Goal: Task Accomplishment & Management: Complete application form

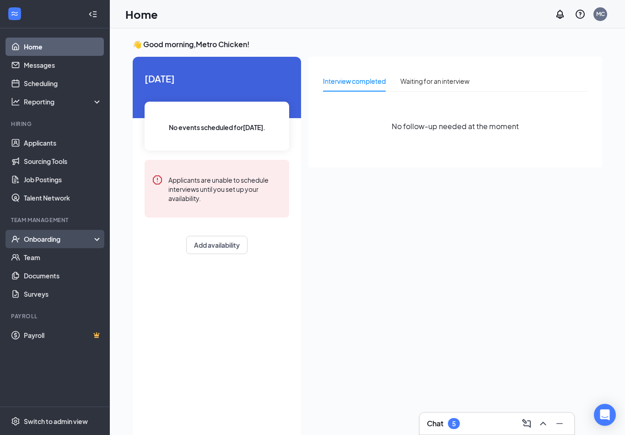
click at [87, 243] on div "Onboarding" at bounding box center [59, 238] width 70 height 9
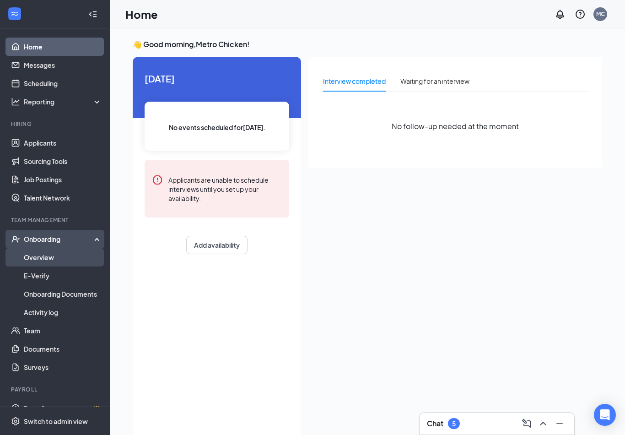
click at [41, 258] on link "Overview" at bounding box center [63, 257] width 78 height 18
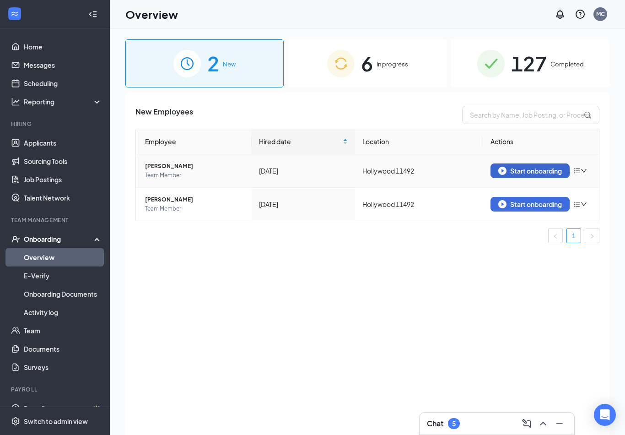
click at [557, 171] on div "Start onboarding" at bounding box center [531, 171] width 64 height 8
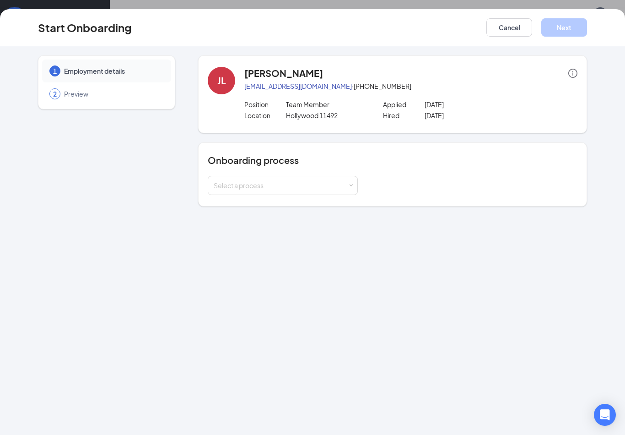
click at [303, 203] on div "Onboarding process Select a process" at bounding box center [392, 174] width 389 height 64
click at [288, 164] on h4 "Onboarding process" at bounding box center [393, 160] width 370 height 13
click at [289, 177] on div "Select a process" at bounding box center [283, 185] width 138 height 18
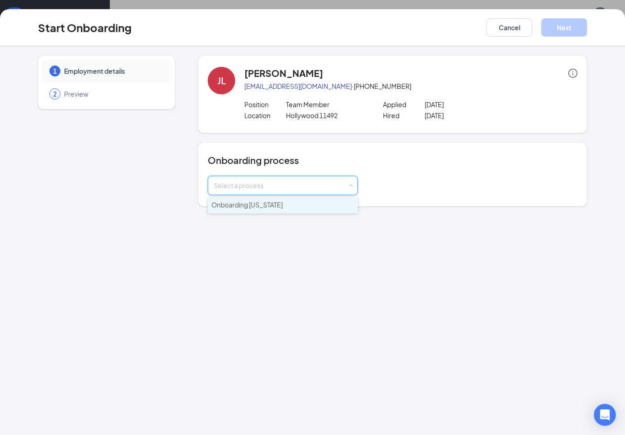
click at [294, 200] on li "Onboarding [US_STATE]" at bounding box center [283, 205] width 150 height 16
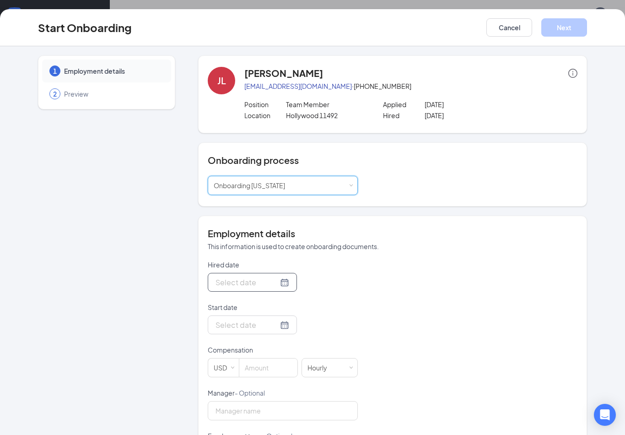
click at [271, 290] on div at bounding box center [252, 282] width 89 height 19
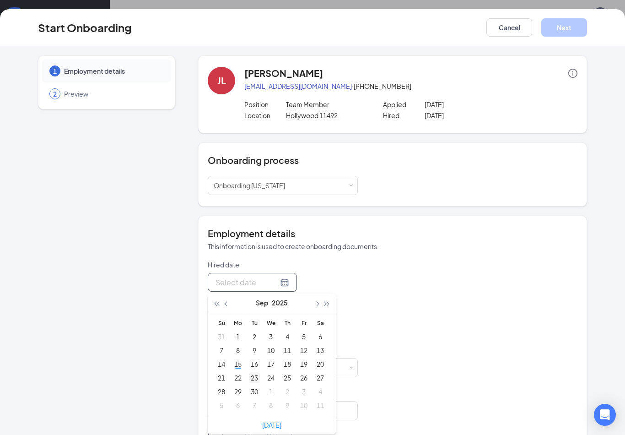
type input "Sep 16, 2025"
type input "Sep 22, 2025"
type input "Sep 29, 2025"
type input "Oct 6, 2025"
type input "Sep 29, 2025"
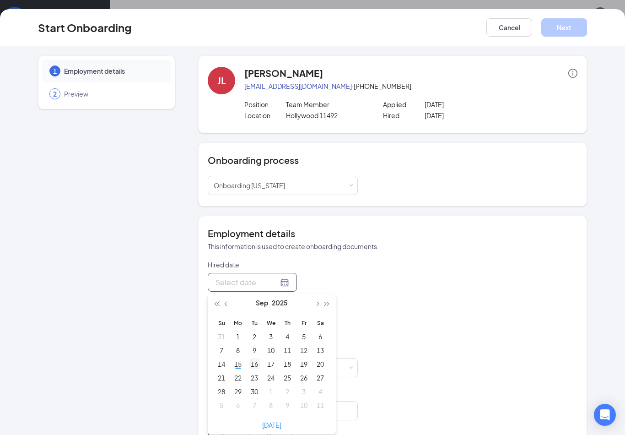
type input "Sep 23, 2025"
type input "Sep 16, 2025"
type input "Sep 15, 2025"
type input "Sep 14, 2025"
type input "Sep 15, 2025"
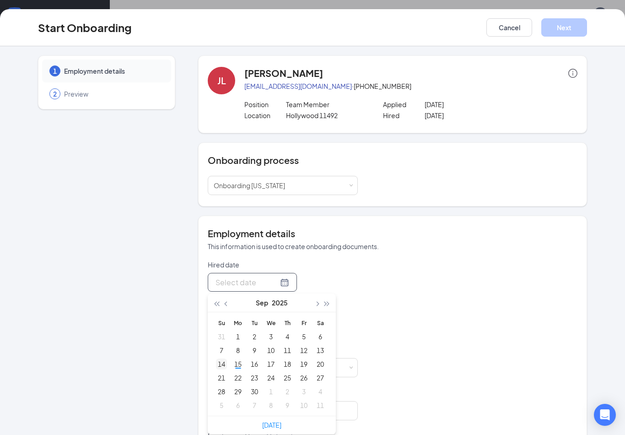
type input "Sep 14, 2025"
click at [220, 363] on div "14" at bounding box center [221, 363] width 11 height 11
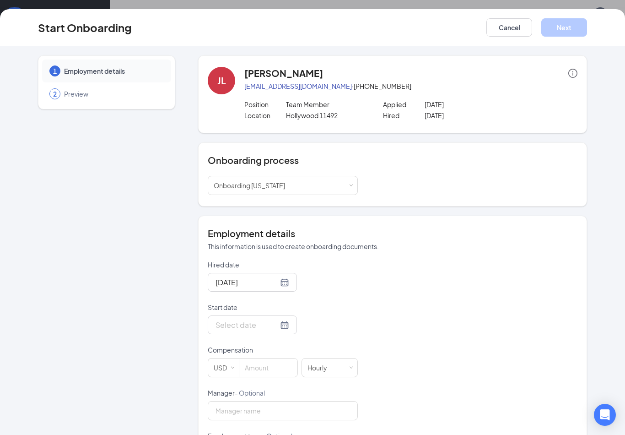
click at [406, 322] on div "Hired date Sep 14, 2025 Sep 2025 Su Mo Tu We Th Fr Sa 31 1 2 3 4 5 6 7 8 9 10 1…" at bounding box center [393, 409] width 370 height 299
click at [293, 320] on div at bounding box center [283, 324] width 150 height 19
click at [263, 326] on input "Start date" at bounding box center [247, 324] width 63 height 11
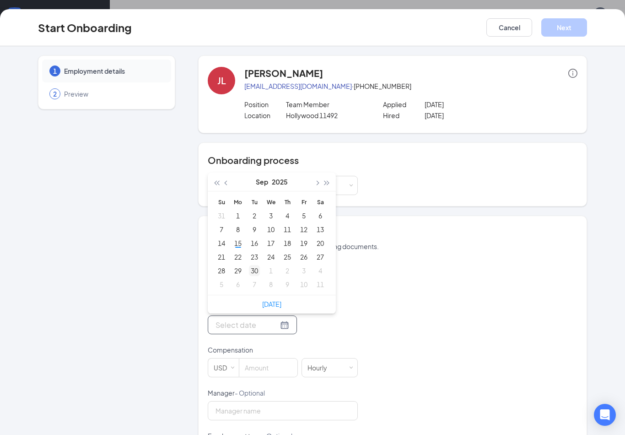
type input "Oct 7, 2025"
type input "Sep 30, 2025"
type input "Sep 29, 2025"
type input "Sep 21, 2025"
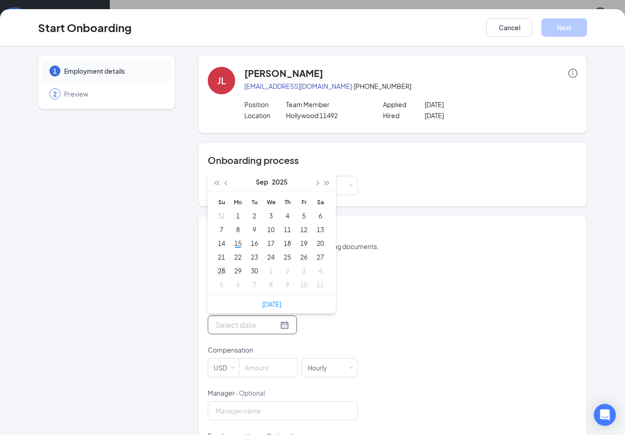
type input "Sep 28, 2025"
click at [225, 269] on div "28" at bounding box center [221, 270] width 11 height 11
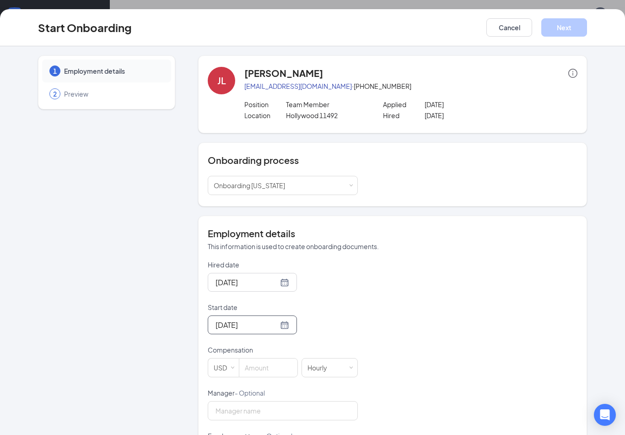
click at [397, 296] on div "Hired date Sep 14, 2025 Sep 2025 Su Mo Tu We Th Fr Sa 31 1 2 3 4 5 6 7 8 9 10 1…" at bounding box center [393, 409] width 370 height 299
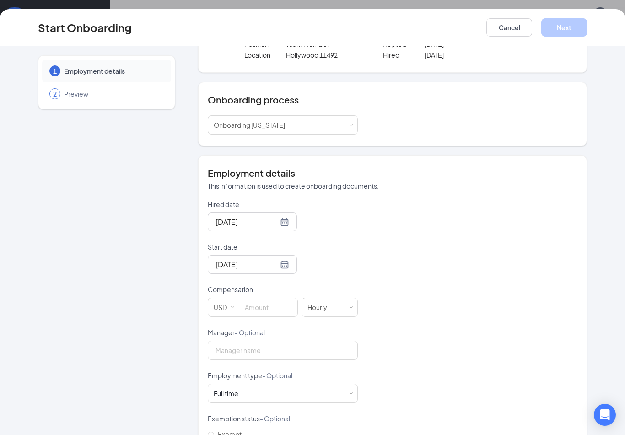
scroll to position [69, 0]
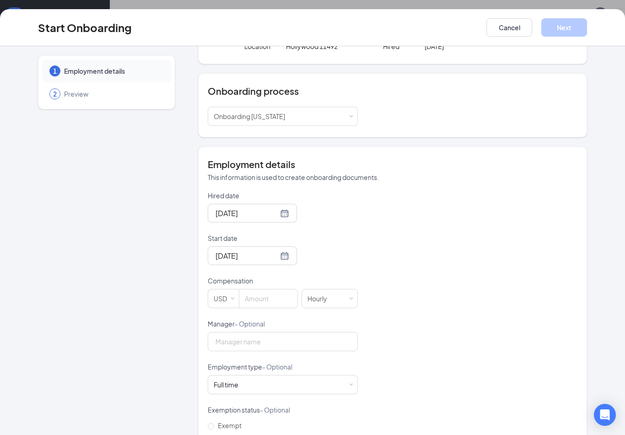
click at [257, 286] on div "Compensation" at bounding box center [283, 282] width 150 height 13
click at [251, 281] on p "Compensation" at bounding box center [283, 280] width 150 height 9
click at [251, 293] on input at bounding box center [268, 298] width 58 height 18
click at [253, 295] on input at bounding box center [268, 298] width 58 height 18
type input "2"
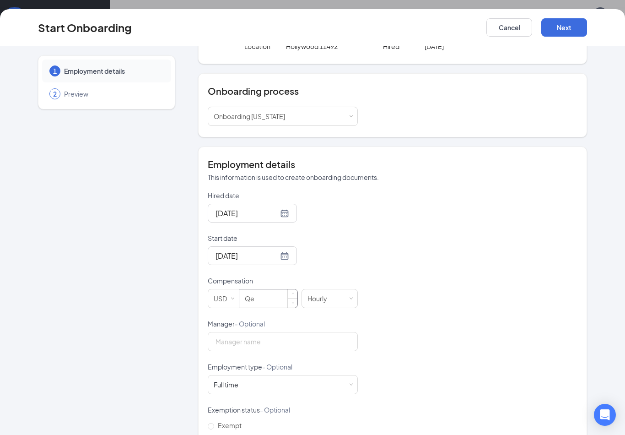
type input "Q"
type input "13.5"
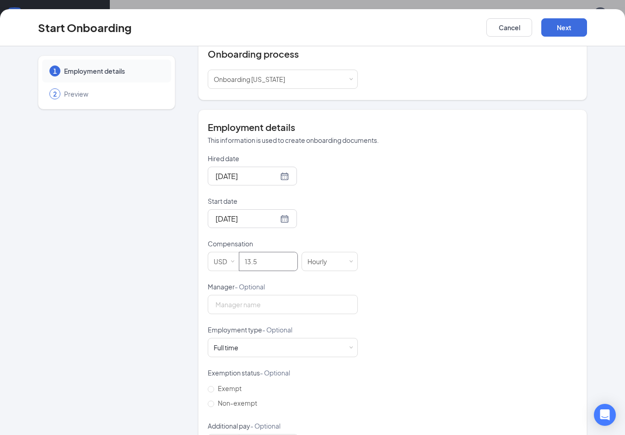
click at [251, 332] on p "Employment type - Optional" at bounding box center [283, 329] width 150 height 9
click at [243, 308] on input "Manager - Optional" at bounding box center [283, 304] width 150 height 19
type input "a"
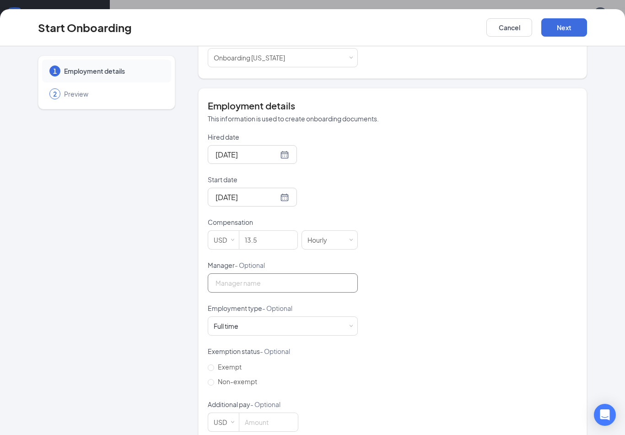
scroll to position [126, 0]
click at [249, 305] on p "Employment type - Optional" at bounding box center [283, 309] width 150 height 9
click at [248, 333] on div "Full time Works 30+ hours per week and is reasonably expected to work" at bounding box center [283, 328] width 138 height 18
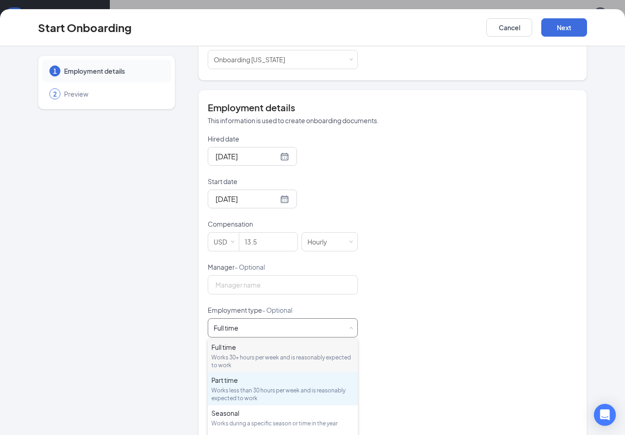
click at [234, 386] on div "Part time Works less than 30 hours per week and is reasonably expected to work" at bounding box center [282, 388] width 143 height 27
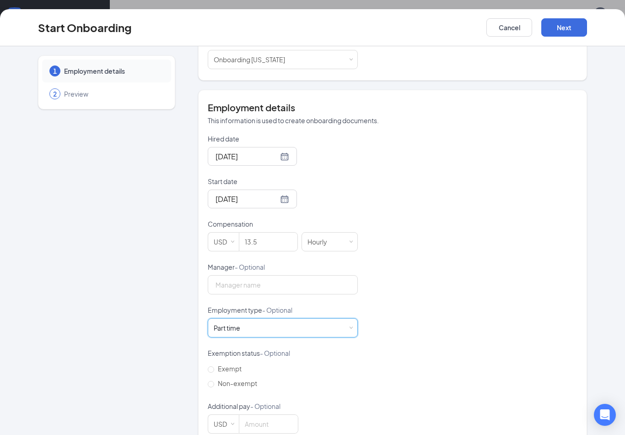
click at [411, 337] on div "Hired date Sep 14, 2025 Sep 2025 Su Mo Tu We Th Fr Sa 31 1 2 3 4 5 6 7 8 9 10 1…" at bounding box center [393, 283] width 370 height 299
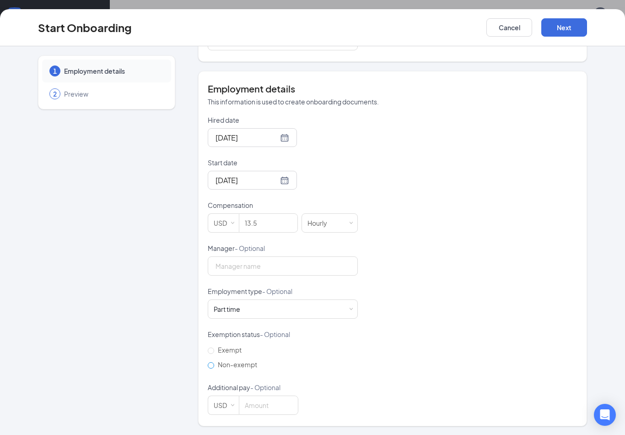
scroll to position [144, 0]
click at [245, 369] on label "Non-exempt" at bounding box center [234, 365] width 53 height 15
click at [214, 369] on input "Non-exempt" at bounding box center [211, 366] width 6 height 6
radio input "true"
click at [245, 369] on label "Non-exempt" at bounding box center [234, 365] width 53 height 15
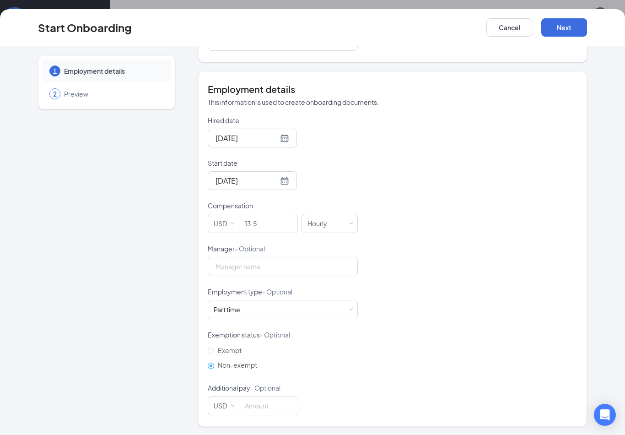
click at [214, 369] on input "Non-exempt" at bounding box center [211, 366] width 6 height 6
click at [578, 36] on button "Next" at bounding box center [565, 27] width 46 height 18
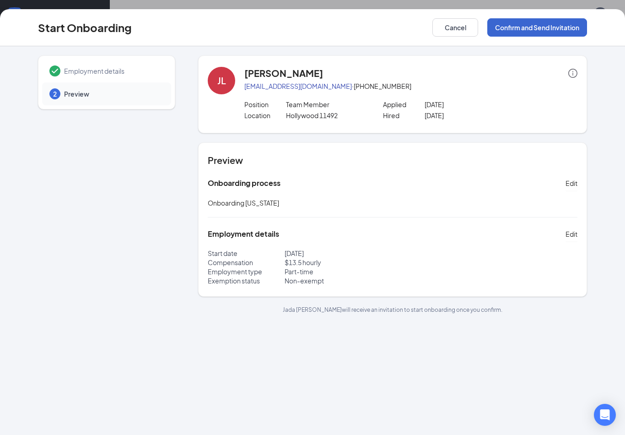
click at [538, 25] on button "Confirm and Send Invitation" at bounding box center [538, 27] width 100 height 18
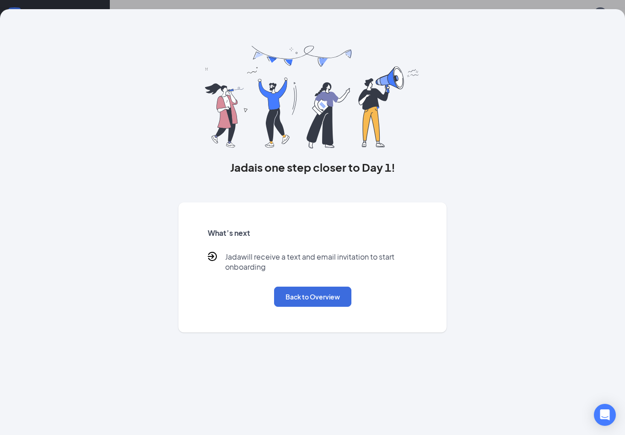
click at [293, 282] on div "What’s next Jada will receive a text and email invitation to start onboarding B…" at bounding box center [313, 267] width 232 height 101
click at [326, 311] on div "What’s next Jada will receive a text and email invitation to start onboarding B…" at bounding box center [313, 267] width 232 height 101
click at [323, 287] on button "Back to Overview" at bounding box center [312, 297] width 77 height 20
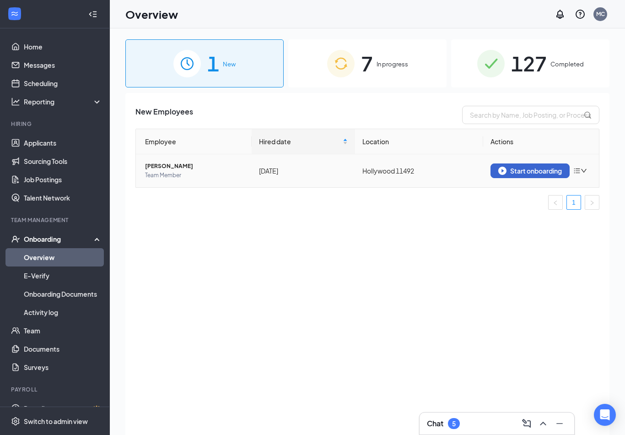
click at [542, 172] on div "Start onboarding" at bounding box center [531, 171] width 64 height 8
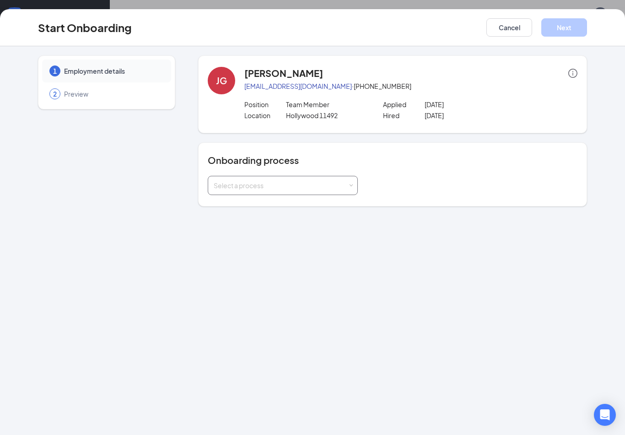
click at [292, 185] on div "Select a process" at bounding box center [281, 185] width 134 height 9
click at [277, 211] on li "Onboarding [US_STATE]" at bounding box center [283, 205] width 150 height 16
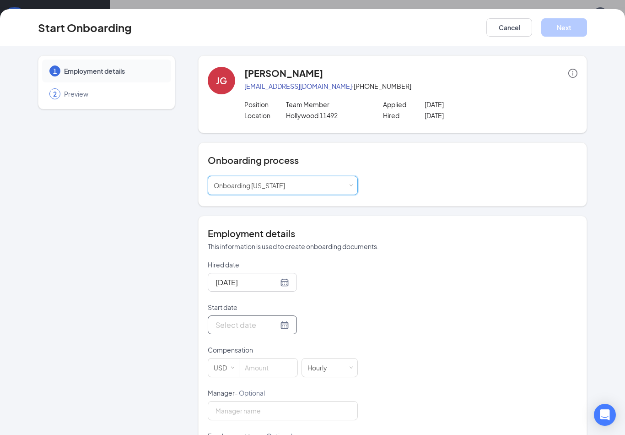
click at [275, 324] on div at bounding box center [253, 324] width 74 height 11
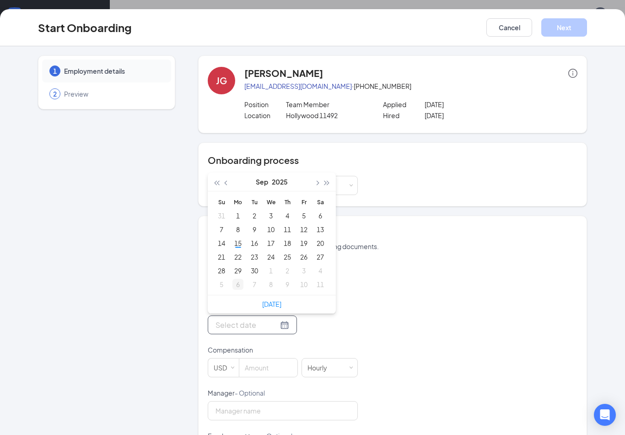
type input "Oct 6, 2025"
type input "Sep 29, 2025"
click at [232, 274] on td "29" at bounding box center [238, 271] width 16 height 14
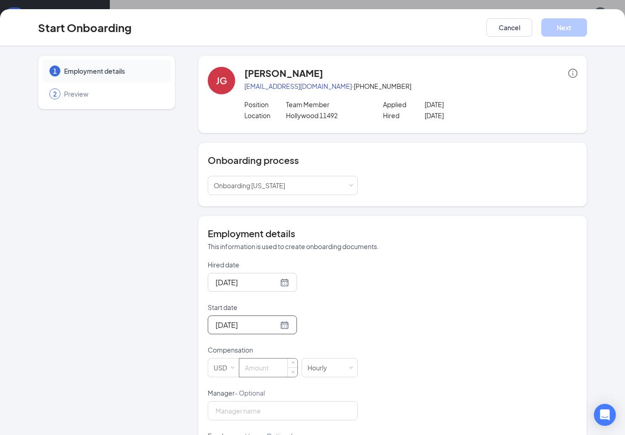
click at [98, 304] on div "1 Employment details 2 Preview" at bounding box center [106, 312] width 137 height 515
click at [261, 365] on input at bounding box center [268, 367] width 58 height 18
type input "13.5"
click at [433, 222] on div "Employment details This information is used to create onboarding documents. Hir…" at bounding box center [392, 393] width 389 height 355
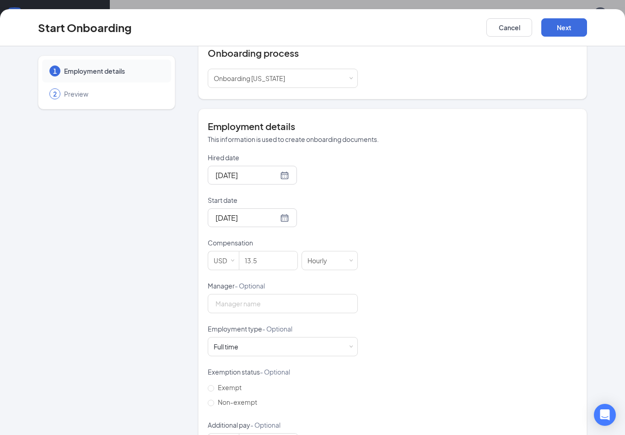
scroll to position [112, 0]
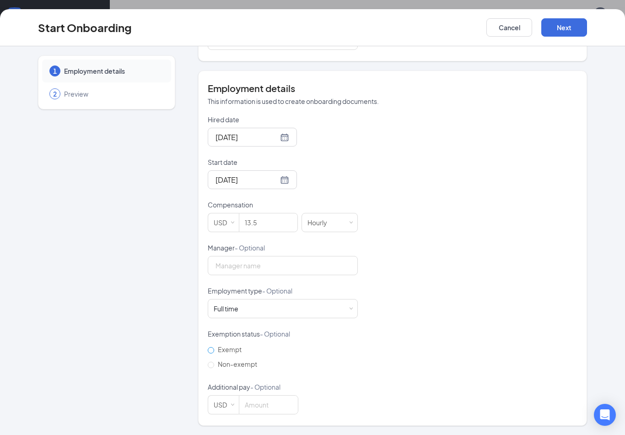
click at [239, 351] on span "Exempt" at bounding box center [229, 349] width 31 height 8
click at [214, 351] on input "Exempt" at bounding box center [211, 350] width 6 height 6
radio input "true"
click at [243, 359] on label "Non-exempt" at bounding box center [234, 365] width 53 height 15
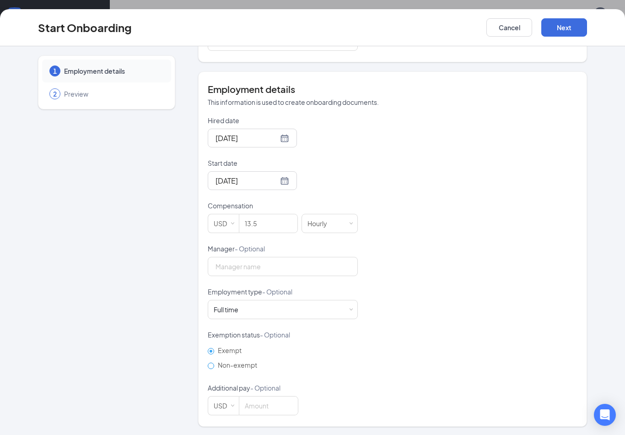
click at [214, 363] on input "Non-exempt" at bounding box center [211, 366] width 6 height 6
radio input "true"
radio input "false"
click at [589, 31] on div "Start Onboarding Cancel Next" at bounding box center [313, 27] width 586 height 18
click at [565, 31] on button "Next" at bounding box center [565, 27] width 46 height 18
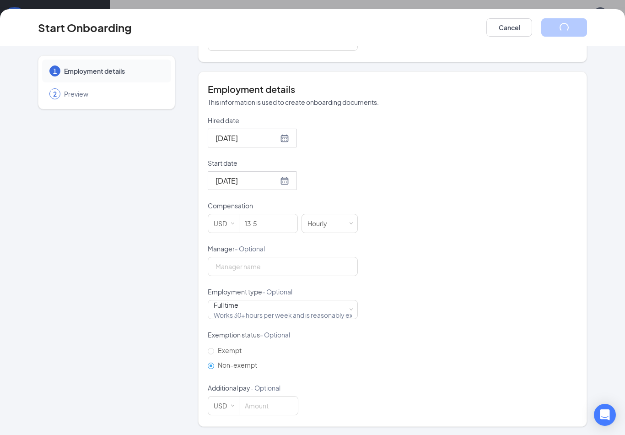
scroll to position [0, 0]
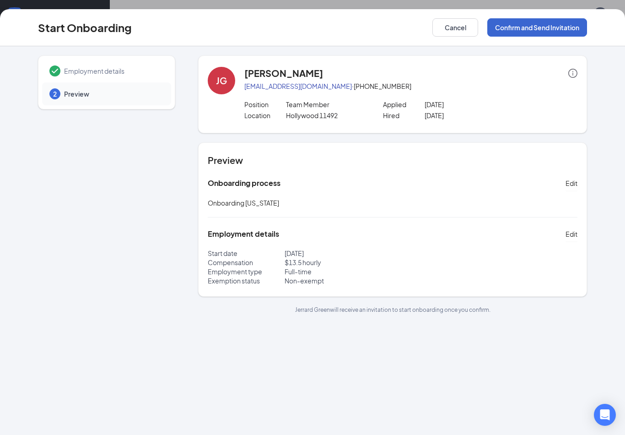
click at [542, 35] on button "Confirm and Send Invitation" at bounding box center [538, 27] width 100 height 18
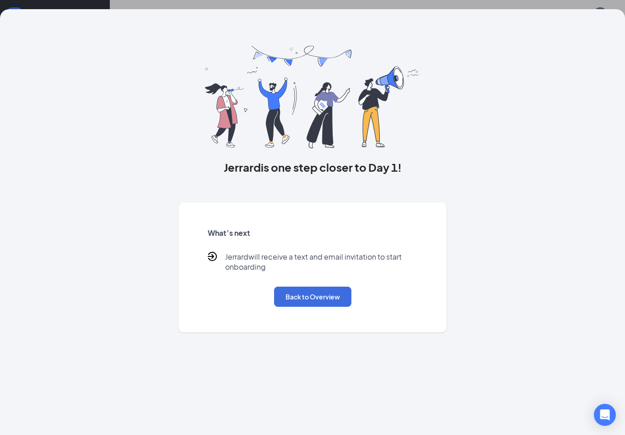
click at [325, 294] on button "Back to Overview" at bounding box center [312, 297] width 77 height 20
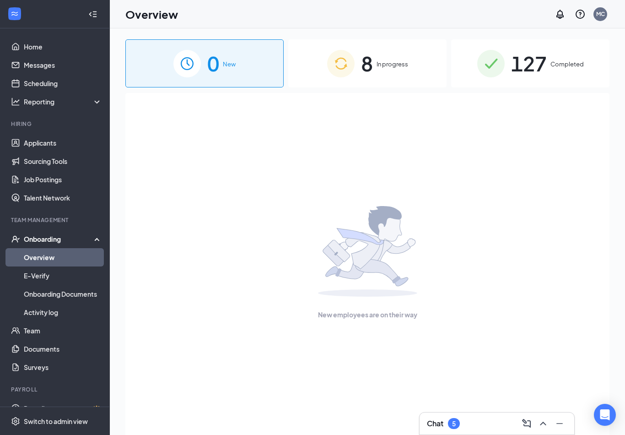
click at [361, 86] on div "8 In progress" at bounding box center [367, 63] width 158 height 48
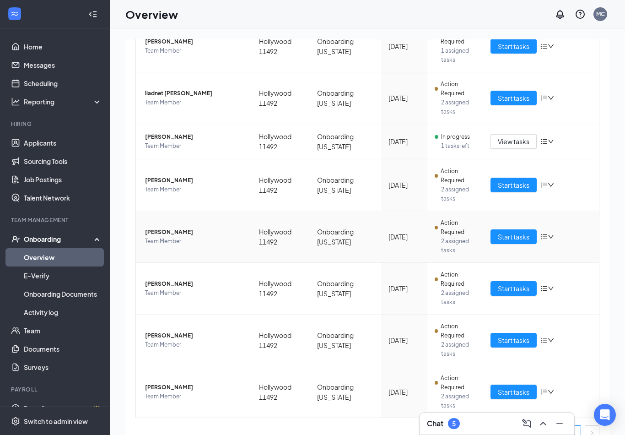
scroll to position [143, 0]
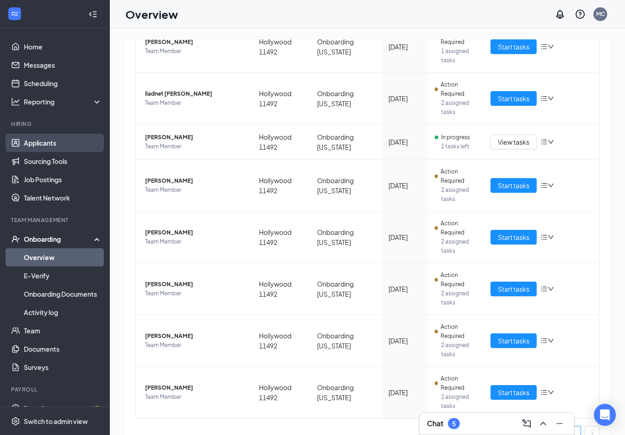
click at [31, 136] on link "Applicants" at bounding box center [63, 143] width 78 height 18
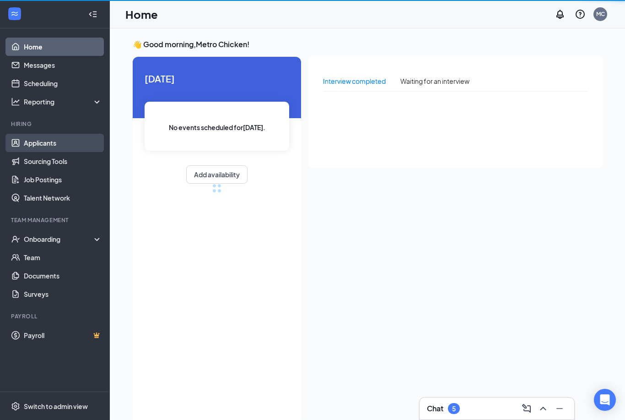
click at [24, 136] on link "Applicants" at bounding box center [63, 143] width 78 height 18
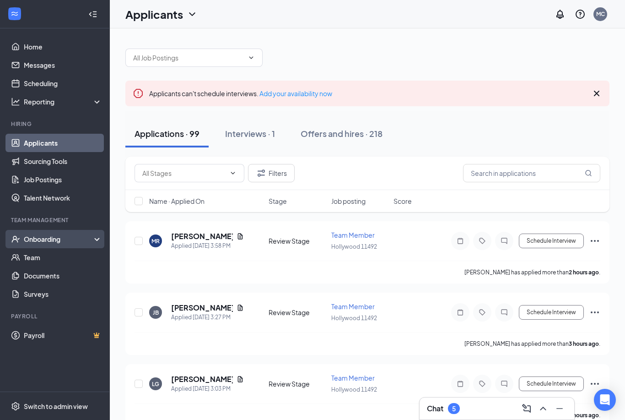
click at [58, 237] on div "Onboarding" at bounding box center [59, 238] width 70 height 9
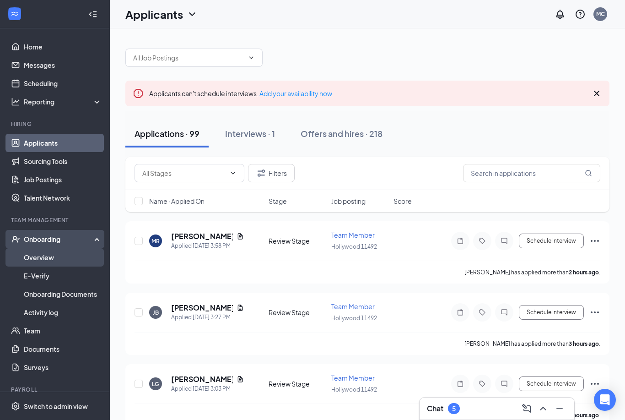
click at [58, 258] on link "Overview" at bounding box center [63, 257] width 78 height 18
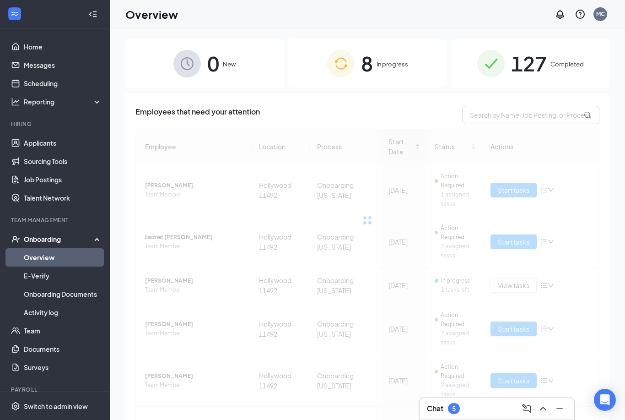
click at [332, 82] on div "8 In progress" at bounding box center [367, 63] width 158 height 48
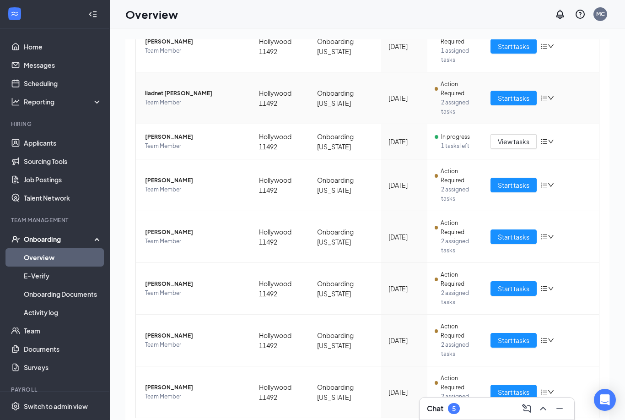
scroll to position [143, 0]
copy span "[PERSON_NAME]"
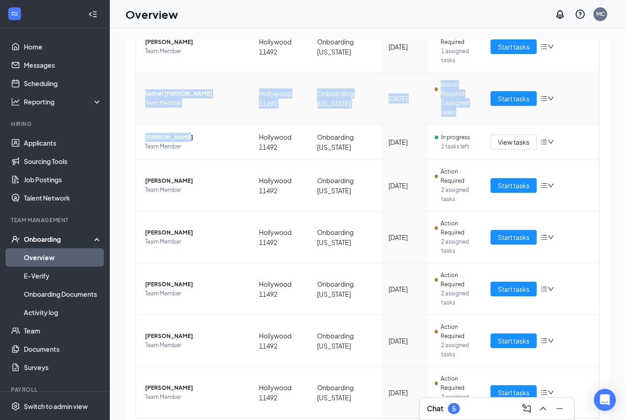
drag, startPoint x: 180, startPoint y: 139, endPoint x: 139, endPoint y: 97, distance: 58.9
click at [139, 97] on tbody "[PERSON_NAME] Team Member Hollywood 11492 Onboarding [US_STATE] [DATE] Action R…" at bounding box center [367, 219] width 463 height 397
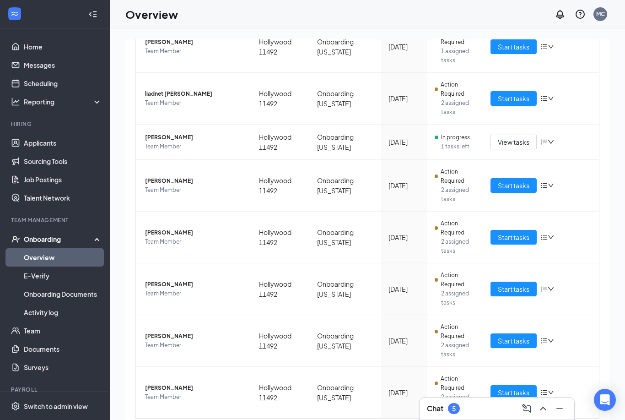
click at [121, 84] on div "0 New 8 In progress 127 Completed Employees in progress Employee Location Proce…" at bounding box center [367, 244] width 515 height 433
click at [163, 181] on span "[PERSON_NAME]" at bounding box center [194, 180] width 99 height 9
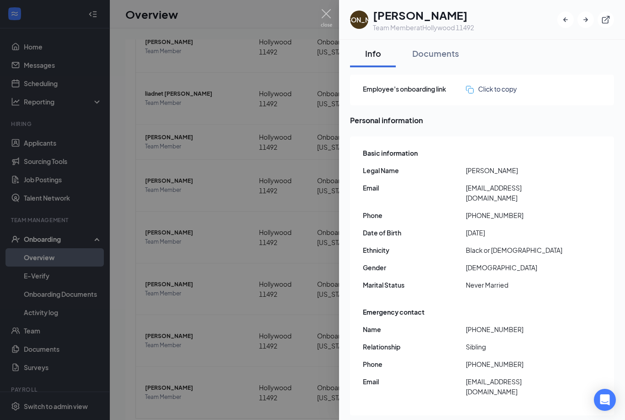
drag, startPoint x: 195, startPoint y: 179, endPoint x: 199, endPoint y: 180, distance: 4.8
click at [198, 180] on div at bounding box center [312, 210] width 625 height 420
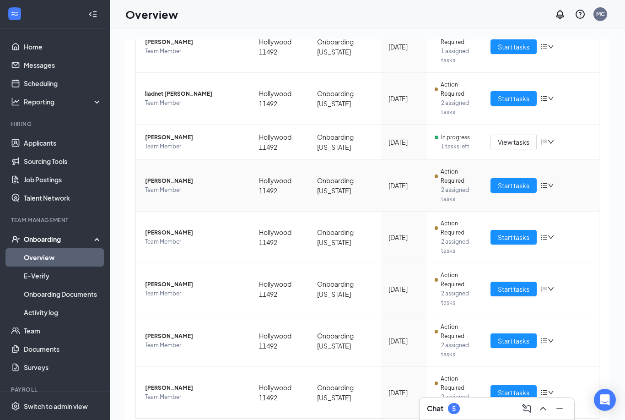
click at [358, 180] on td "Onboarding [US_STATE]" at bounding box center [345, 186] width 71 height 52
click at [157, 182] on span "[PERSON_NAME]" at bounding box center [194, 180] width 99 height 9
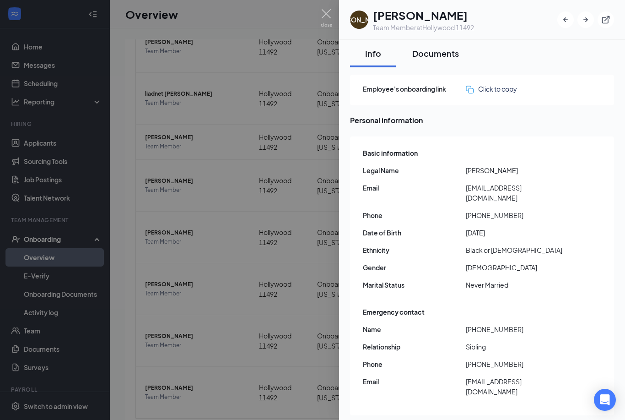
click at [424, 61] on button "Documents" at bounding box center [435, 53] width 65 height 27
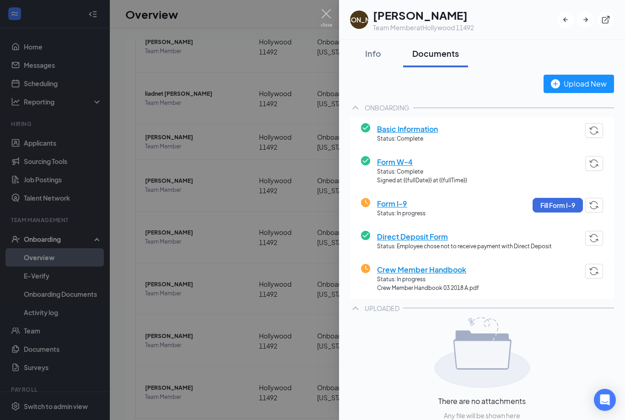
click at [401, 127] on span "Basic Information" at bounding box center [407, 128] width 61 height 11
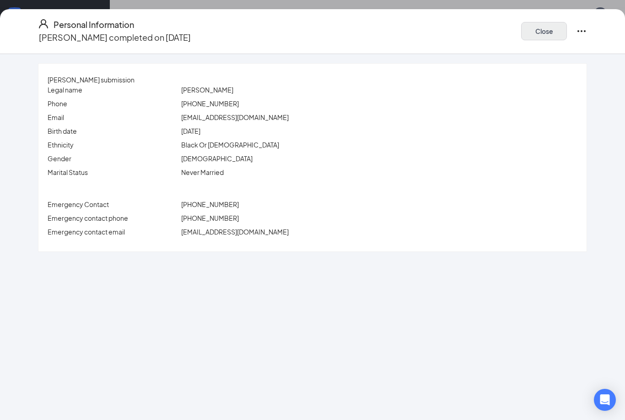
click at [557, 26] on button "Close" at bounding box center [544, 31] width 46 height 18
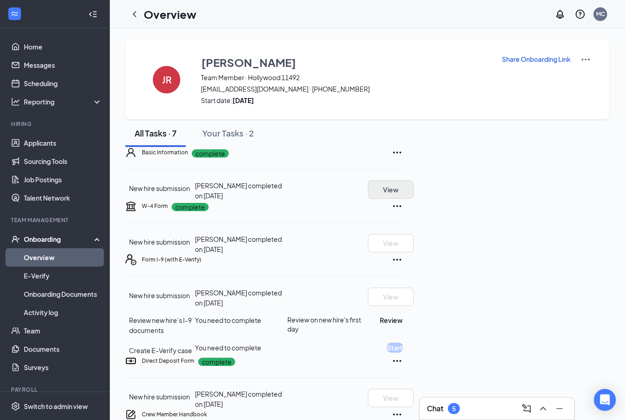
click at [414, 199] on button "View" at bounding box center [391, 189] width 46 height 18
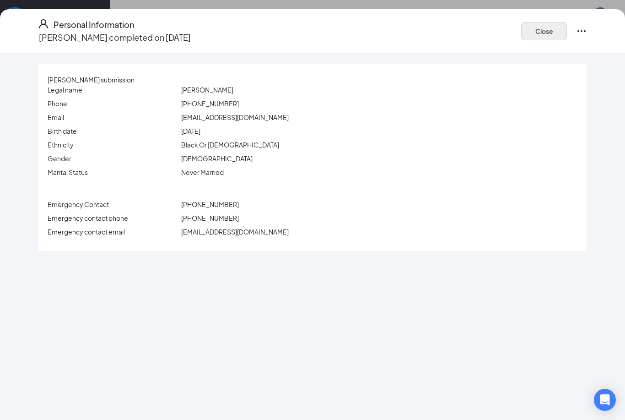
click at [554, 34] on button "Close" at bounding box center [544, 31] width 46 height 18
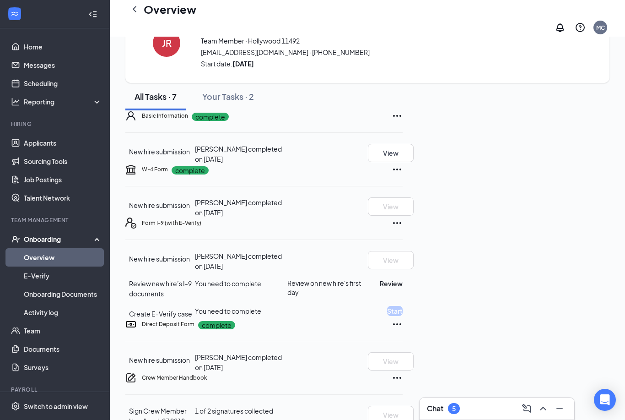
scroll to position [29, 0]
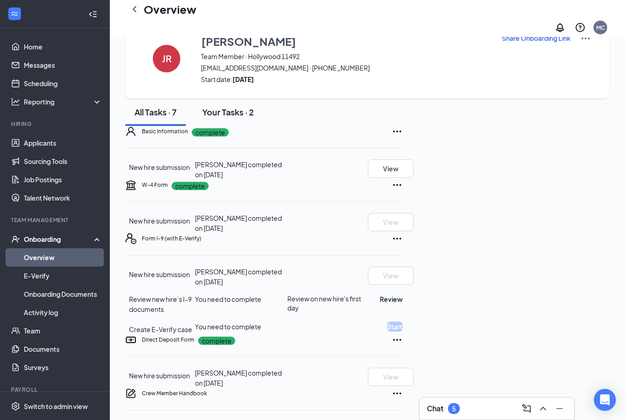
click at [249, 118] on div "Your Tasks · 2" at bounding box center [228, 111] width 52 height 11
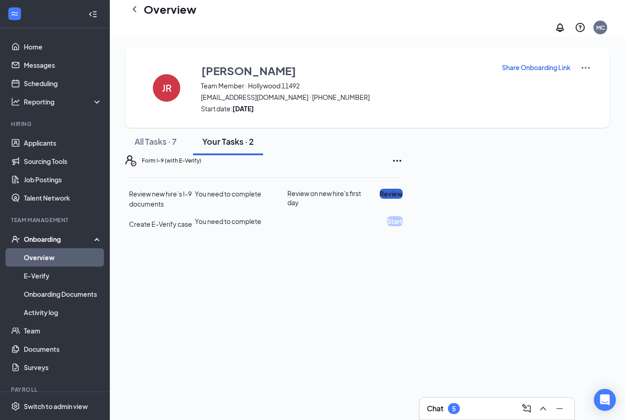
click at [403, 191] on button "Review" at bounding box center [391, 194] width 23 height 10
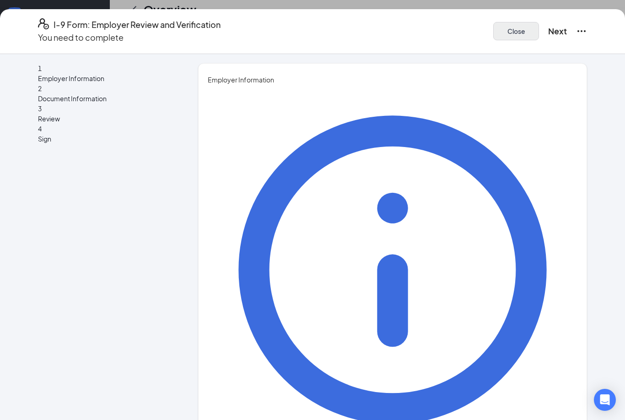
click at [493, 22] on button "Close" at bounding box center [516, 31] width 46 height 18
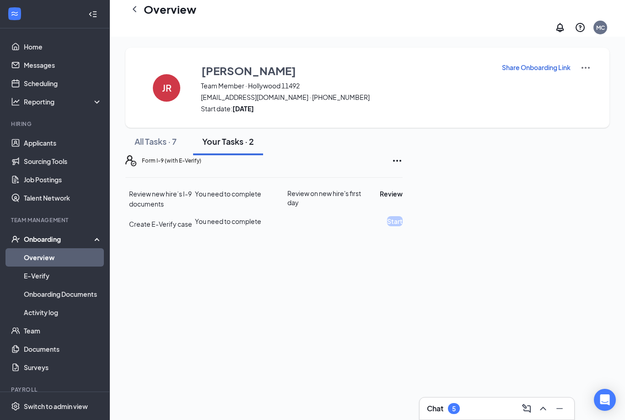
click at [195, 128] on button "Your Tasks · 2" at bounding box center [228, 141] width 70 height 27
click at [151, 136] on div "All Tasks · 7" at bounding box center [156, 141] width 42 height 11
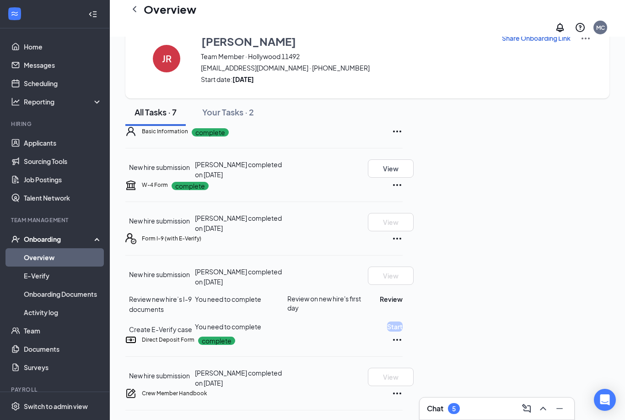
click at [190, 171] on span "New hire submission" at bounding box center [159, 167] width 61 height 8
click at [170, 126] on button "All Tasks · 7" at bounding box center [155, 111] width 60 height 27
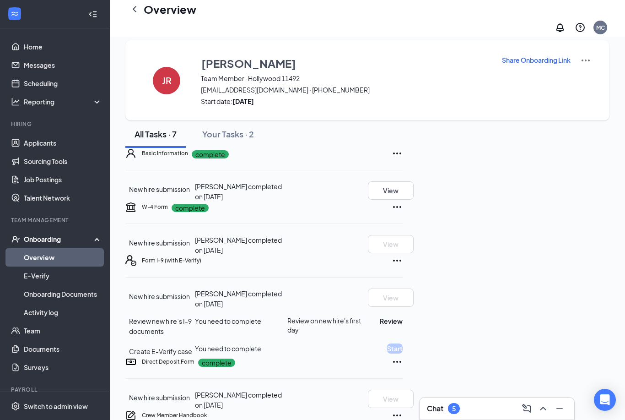
scroll to position [0, 0]
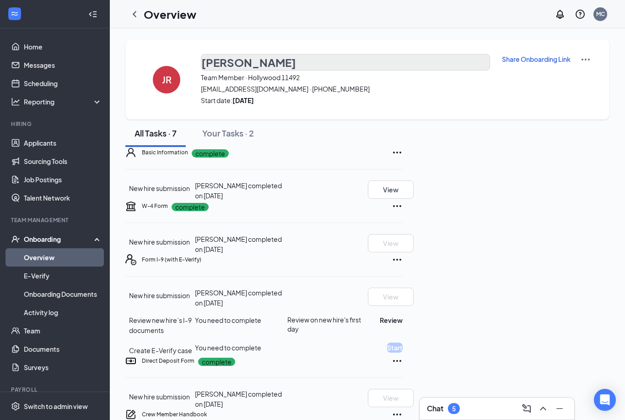
click at [234, 62] on h3 "[PERSON_NAME]" at bounding box center [248, 62] width 95 height 16
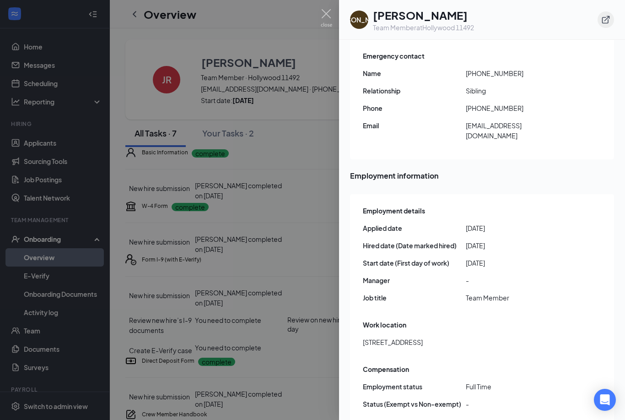
click at [609, 22] on icon "ExternalLink" at bounding box center [606, 19] width 9 height 9
click at [203, 105] on div at bounding box center [312, 210] width 625 height 420
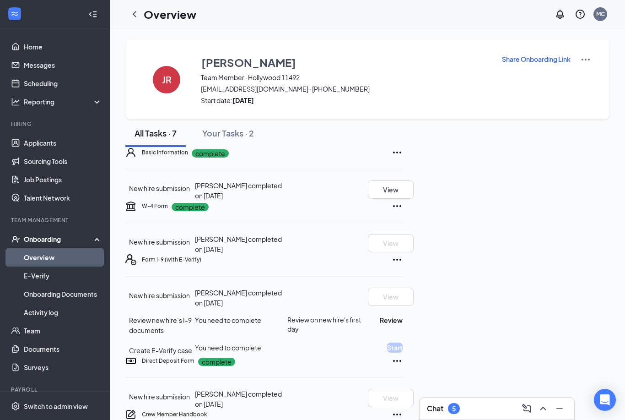
click at [403, 201] on div "Basic Information complete New hire submission [PERSON_NAME] completed on [DATE…" at bounding box center [263, 174] width 277 height 54
click at [414, 199] on button "View" at bounding box center [391, 189] width 46 height 18
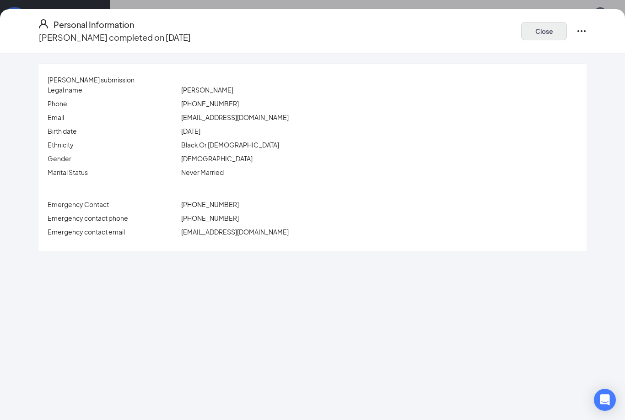
click at [543, 30] on button "Close" at bounding box center [544, 31] width 46 height 18
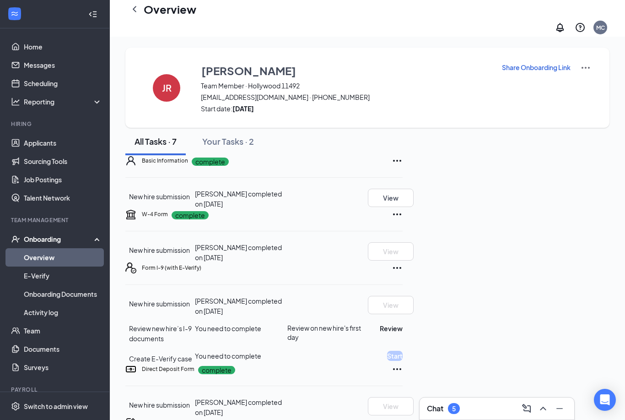
scroll to position [136, 0]
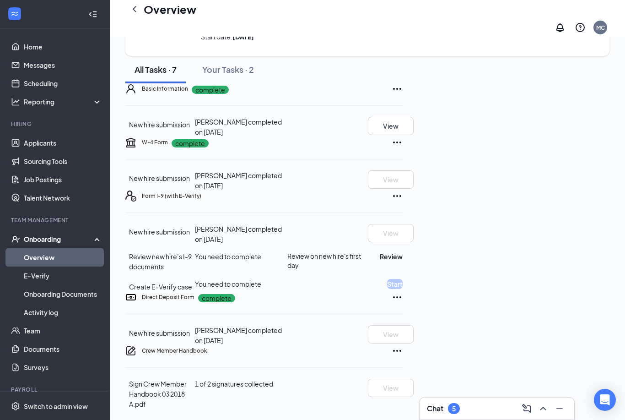
click at [73, 248] on link "Overview" at bounding box center [63, 257] width 78 height 18
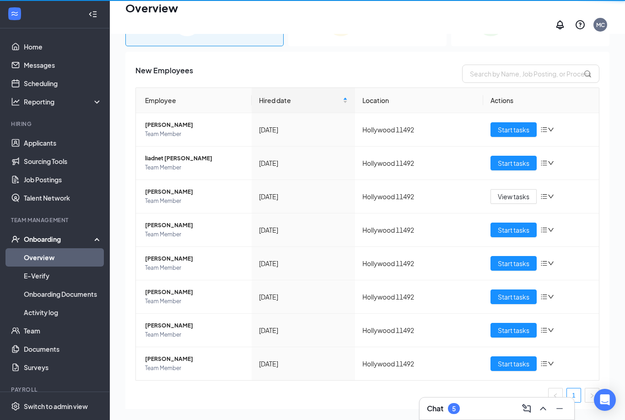
scroll to position [71, 0]
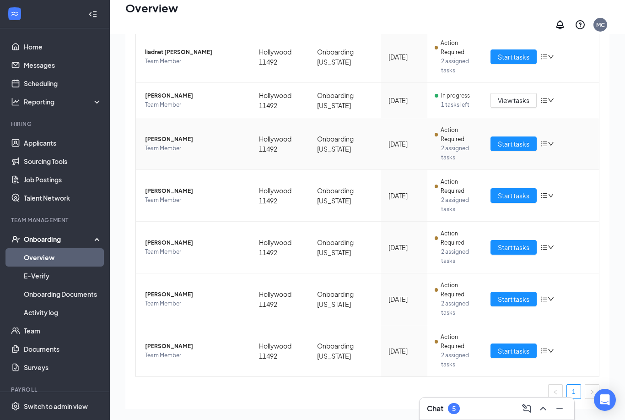
scroll to position [143, 0]
click at [466, 2] on div "Overview MC" at bounding box center [367, 17] width 515 height 34
click at [465, 1] on div "Overview MC" at bounding box center [367, 17] width 515 height 34
copy span "[PERSON_NAME]"
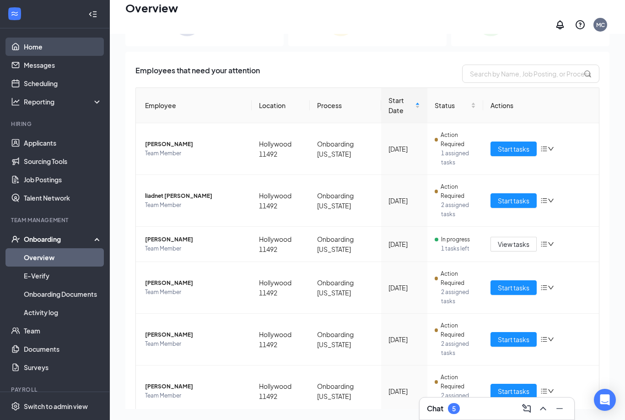
scroll to position [0, 0]
click at [161, 330] on span "[PERSON_NAME]" at bounding box center [194, 334] width 99 height 9
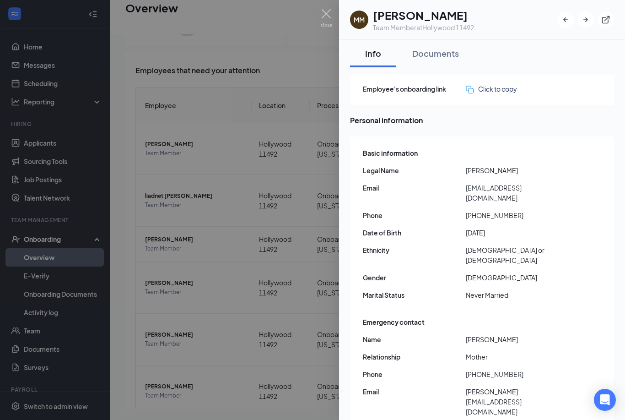
click at [252, 82] on div at bounding box center [312, 210] width 625 height 420
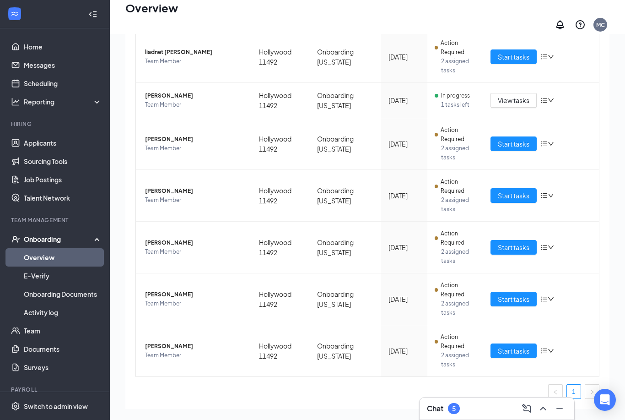
scroll to position [143, 0]
